Goal: Entertainment & Leisure: Consume media (video, audio)

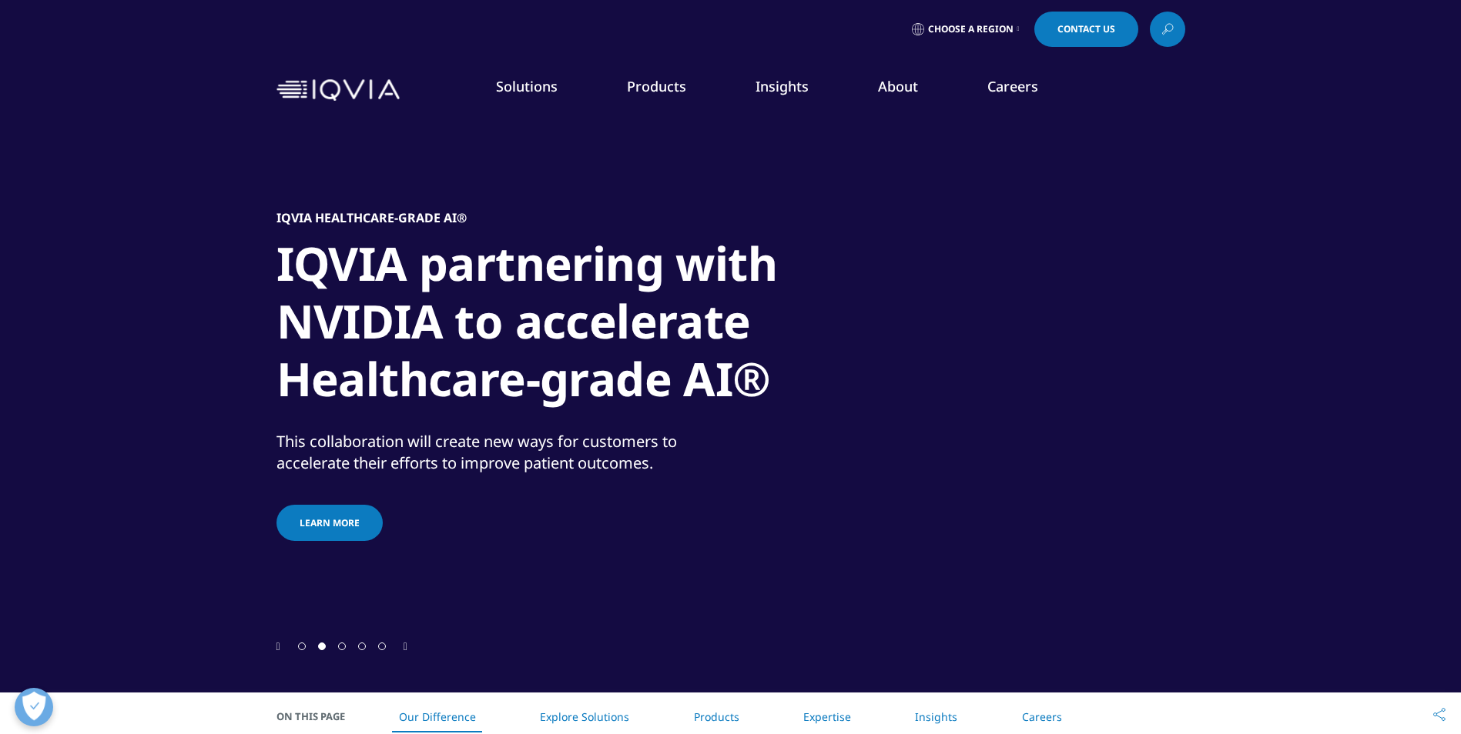
click at [318, 83] on img at bounding box center [337, 90] width 123 height 22
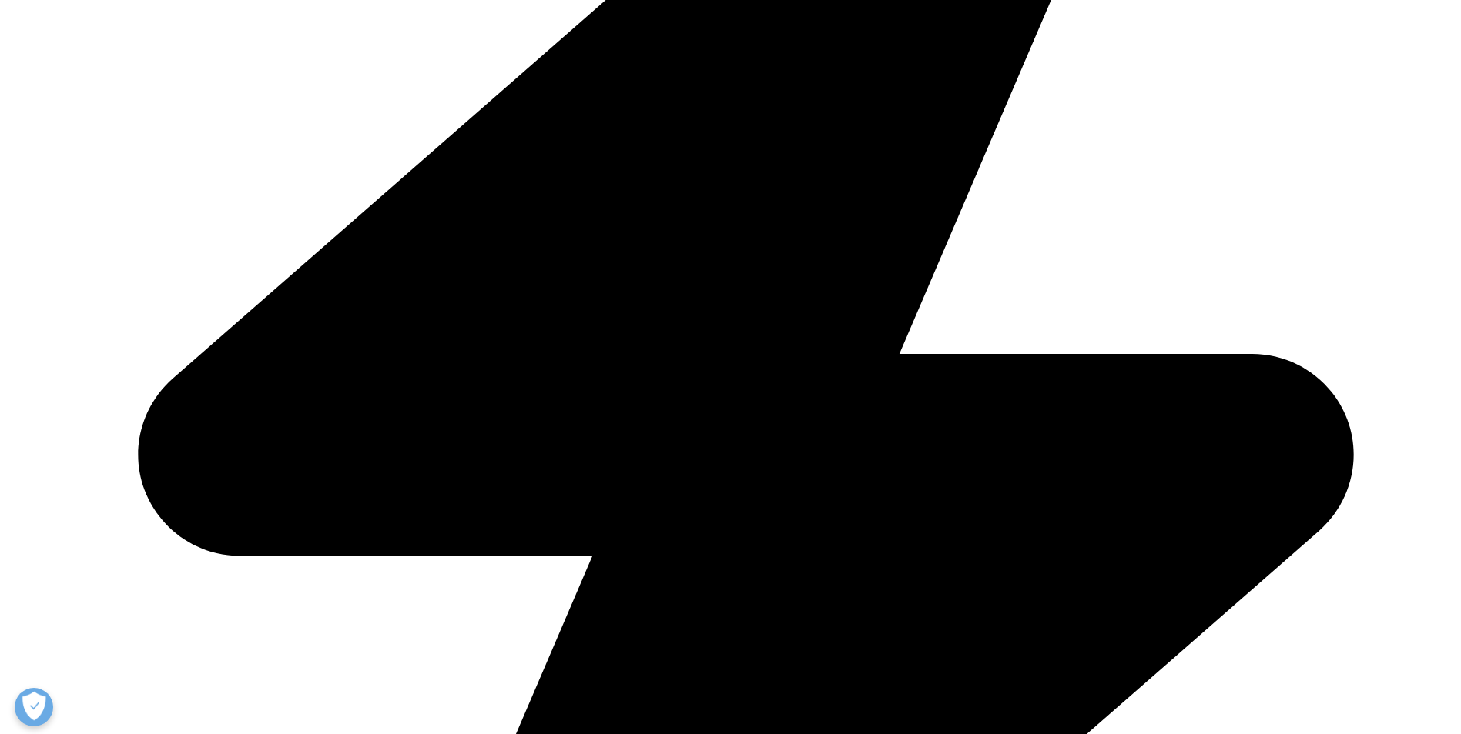
scroll to position [693, 0]
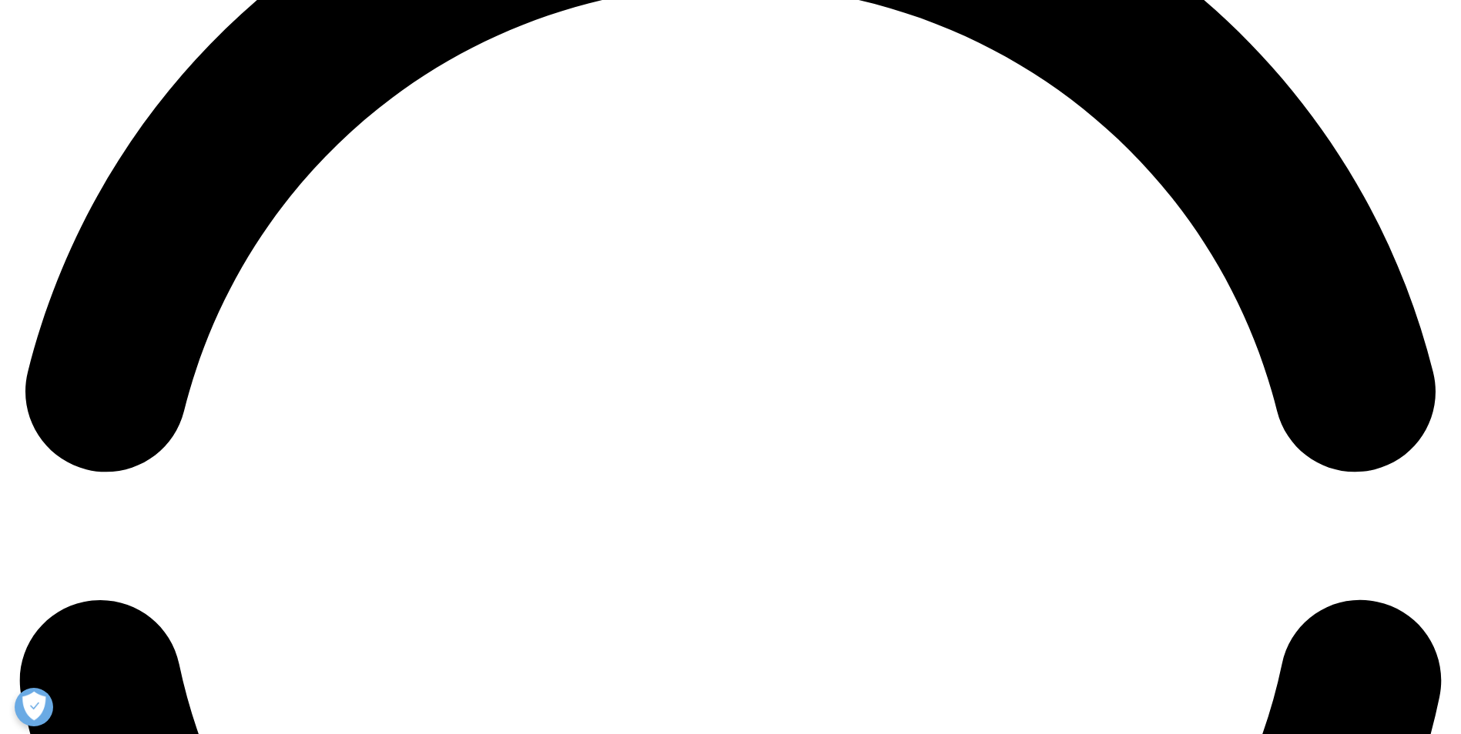
scroll to position [3080, 0]
